Goal: Download file/media

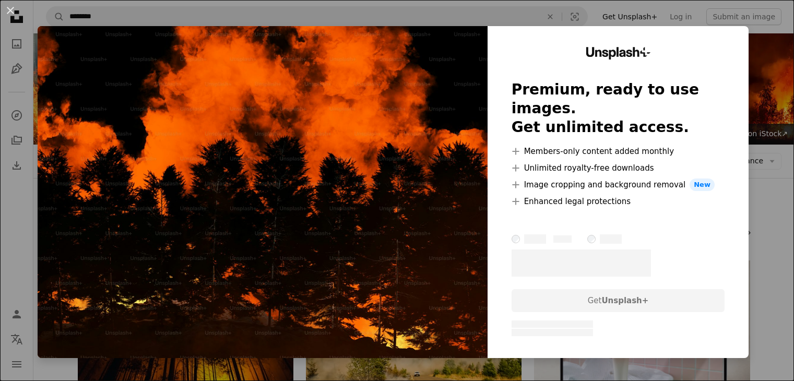
scroll to position [470, 0]
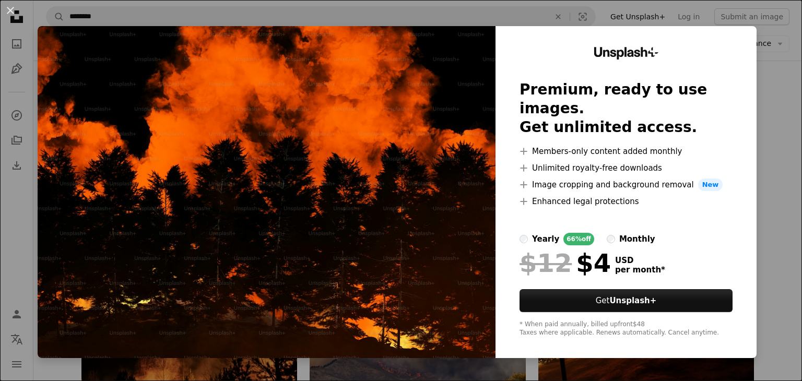
click at [302, 16] on div "An X shape Unsplash+ Premium, ready to use images. Get unlimited access. A plus…" at bounding box center [401, 190] width 802 height 381
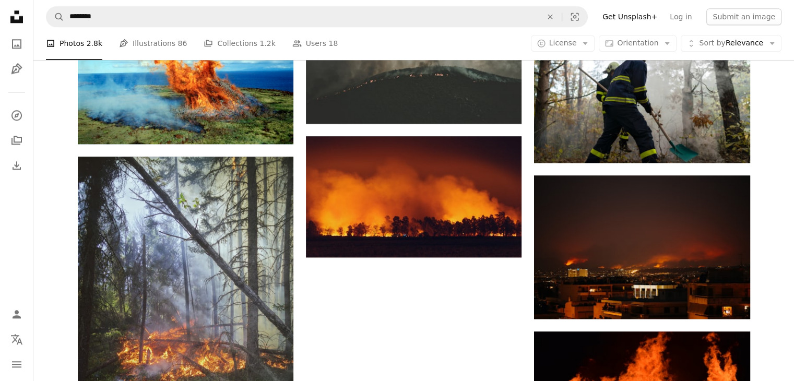
scroll to position [1358, 0]
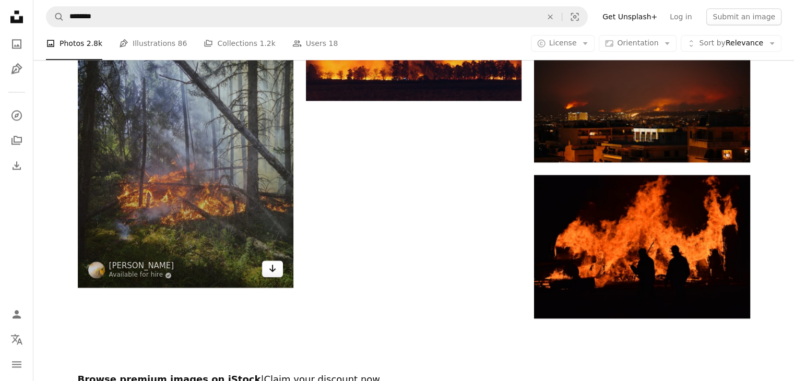
click at [269, 268] on icon "Arrow pointing down" at bounding box center [272, 268] width 8 height 13
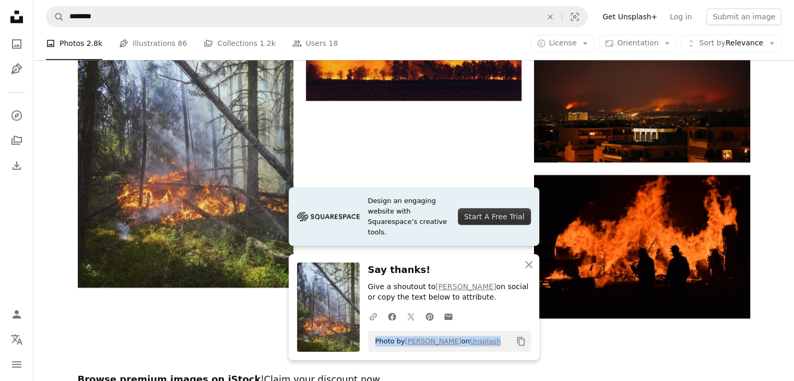
drag, startPoint x: 756, startPoint y: 1, endPoint x: 376, endPoint y: 346, distance: 513.5
click at [376, 346] on div "Photo by [PERSON_NAME] on Unsplash Copy content" at bounding box center [449, 341] width 163 height 21
copy span "Photo by [PERSON_NAME] on Unsplash"
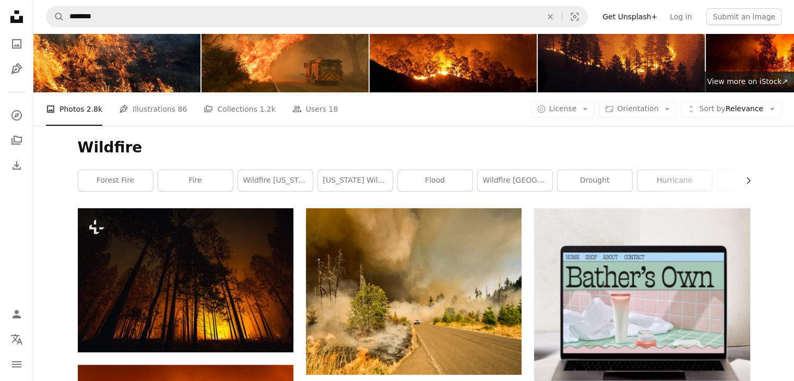
scroll to position [0, 0]
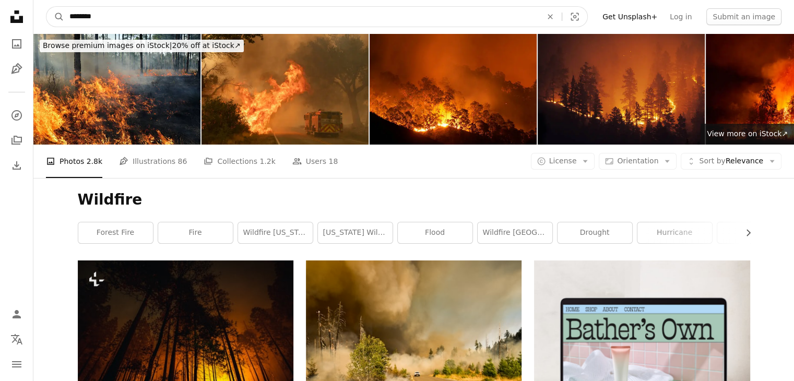
click at [127, 14] on input "********" at bounding box center [301, 17] width 475 height 20
click at [128, 15] on input "********" at bounding box center [301, 17] width 475 height 20
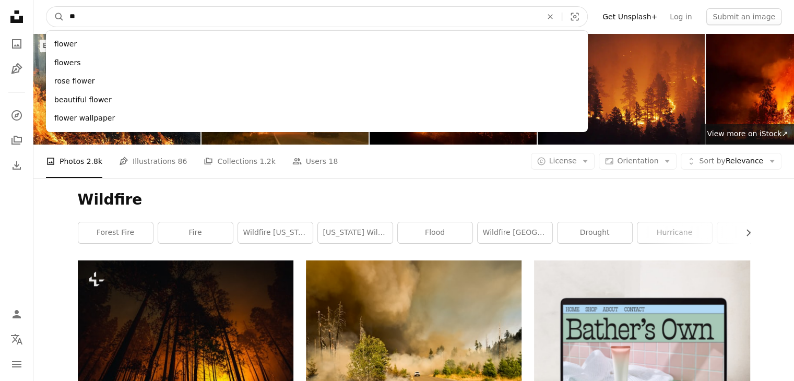
type input "*"
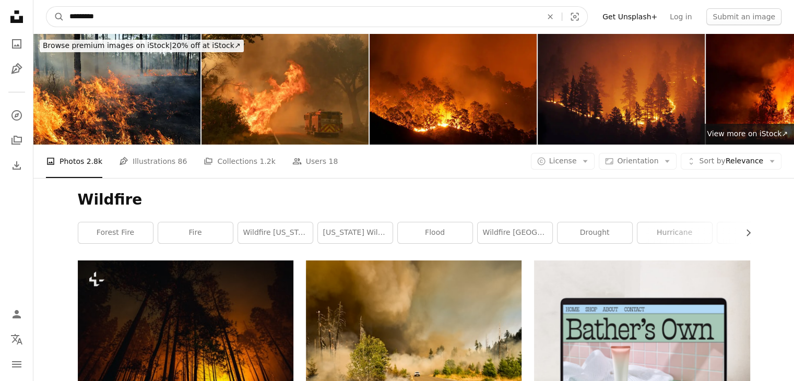
type input "*********"
click at [46, 7] on button "A magnifying glass" at bounding box center [55, 17] width 18 height 20
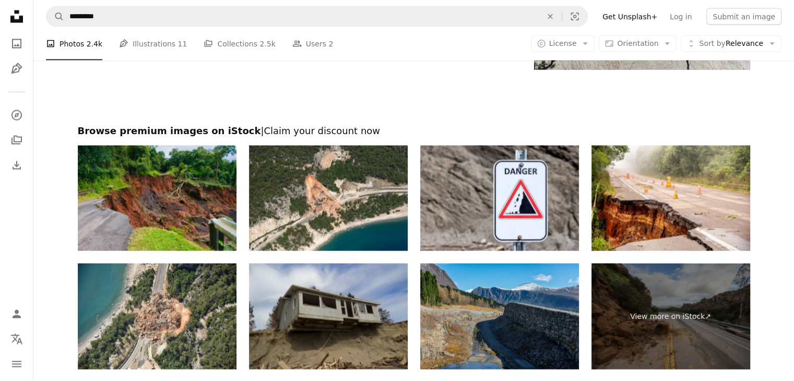
scroll to position [2193, 0]
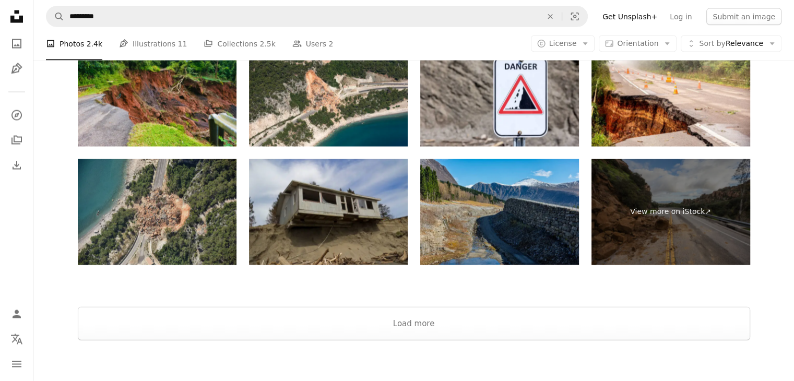
click at [167, 209] on img at bounding box center [157, 212] width 159 height 106
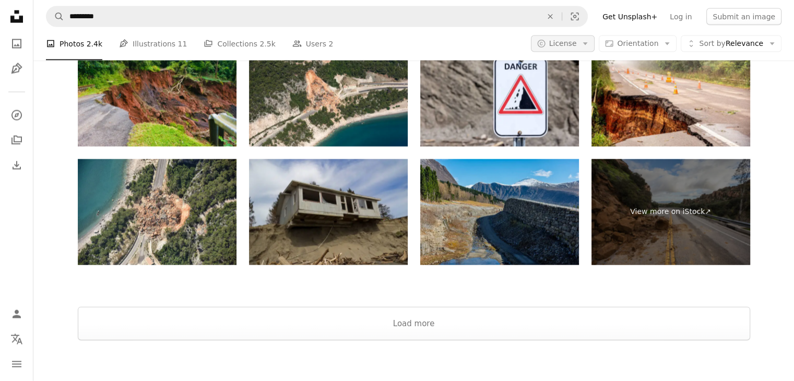
scroll to position [2273, 0]
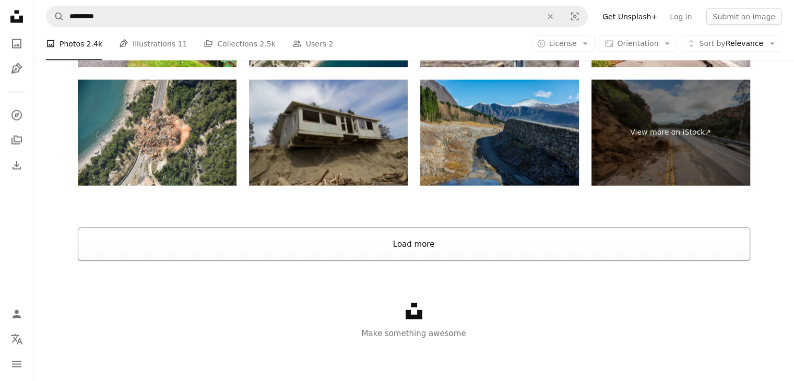
click at [416, 252] on button "Load more" at bounding box center [414, 244] width 673 height 33
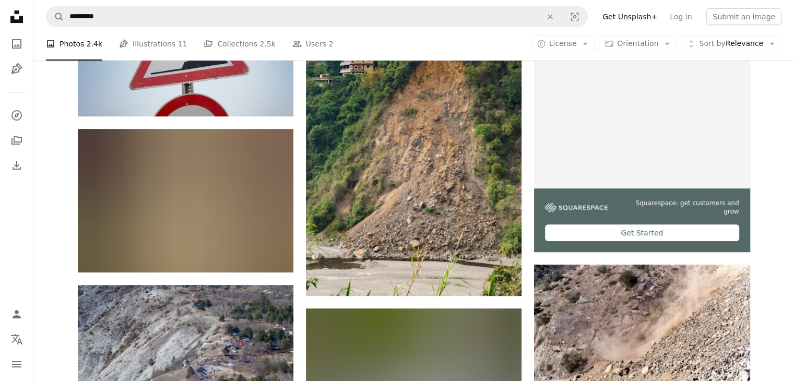
scroll to position [0, 0]
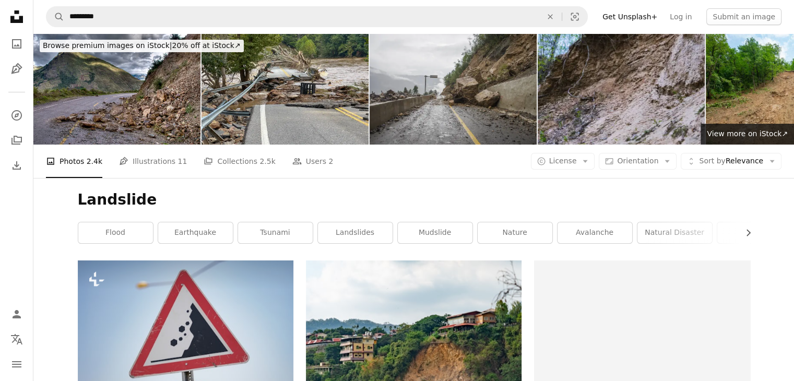
click at [338, 203] on h1 "Landslide" at bounding box center [414, 200] width 673 height 19
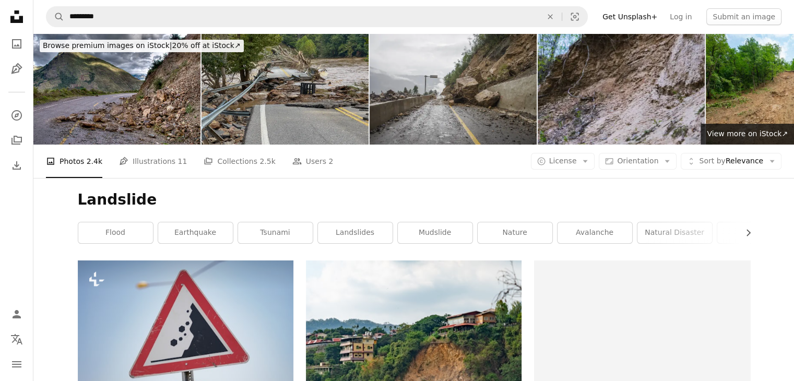
click at [300, 107] on img at bounding box center [285, 88] width 167 height 111
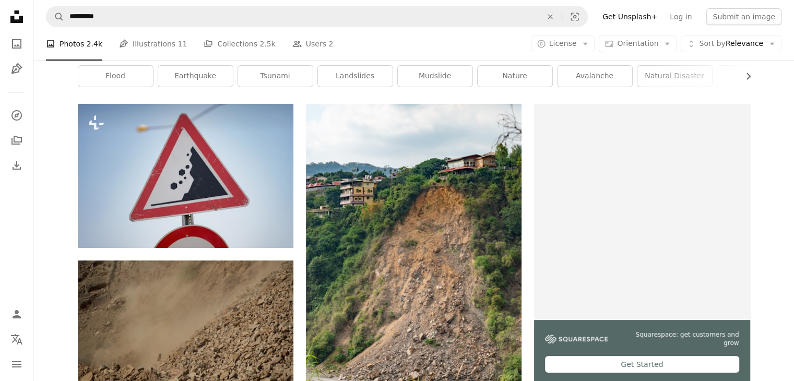
scroll to position [104, 0]
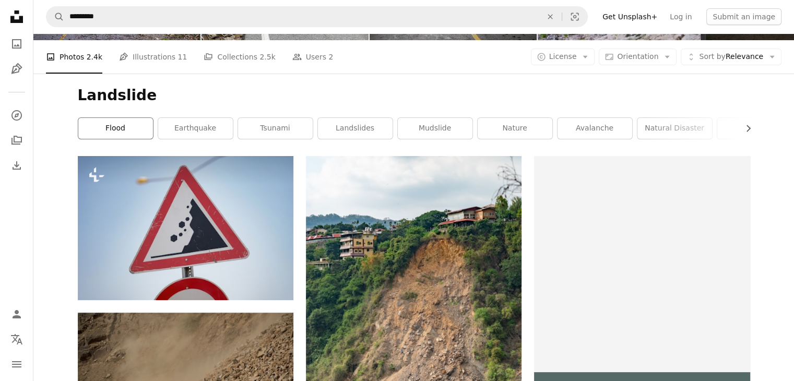
click at [100, 131] on link "flood" at bounding box center [115, 128] width 75 height 21
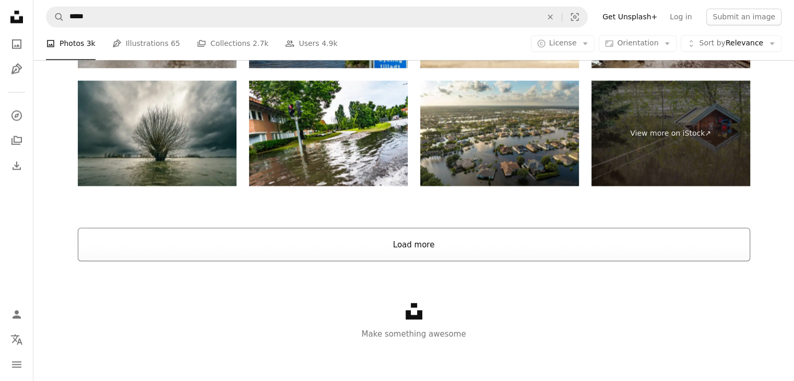
scroll to position [1454, 0]
